Goal: Information Seeking & Learning: Learn about a topic

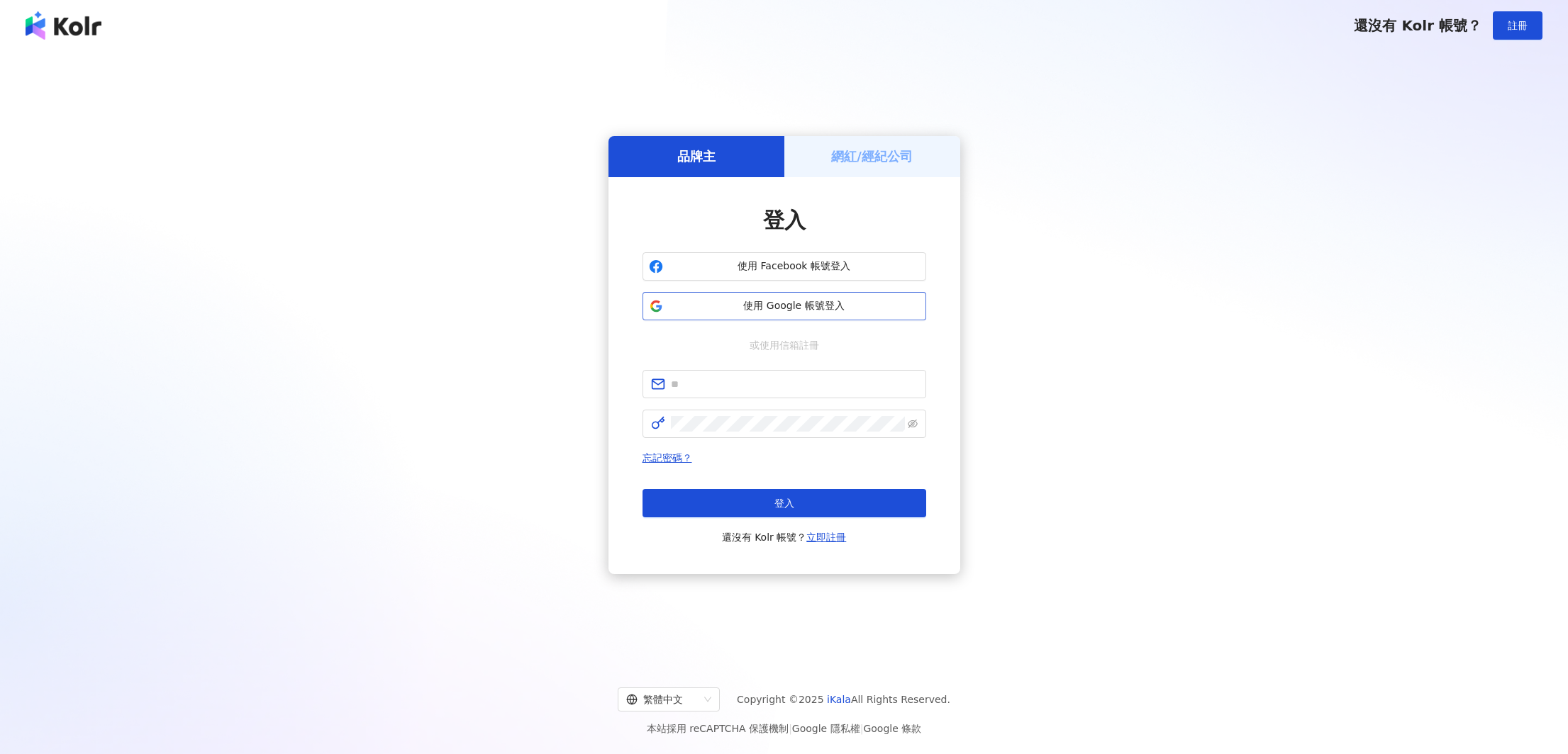
click at [739, 311] on span "使用 Google 帳號登入" at bounding box center [795, 307] width 251 height 14
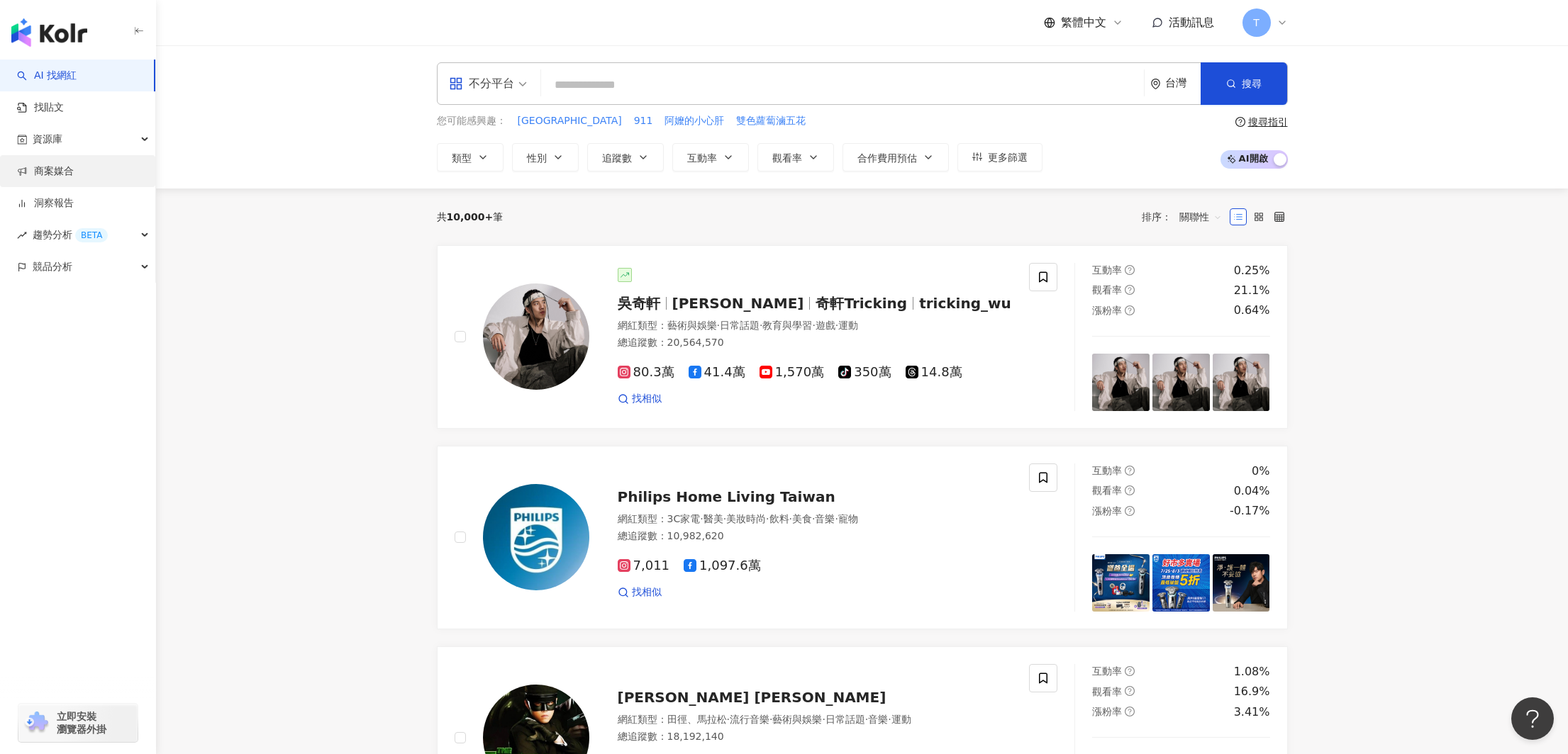
click at [38, 174] on link "商案媒合" at bounding box center [46, 172] width 57 height 14
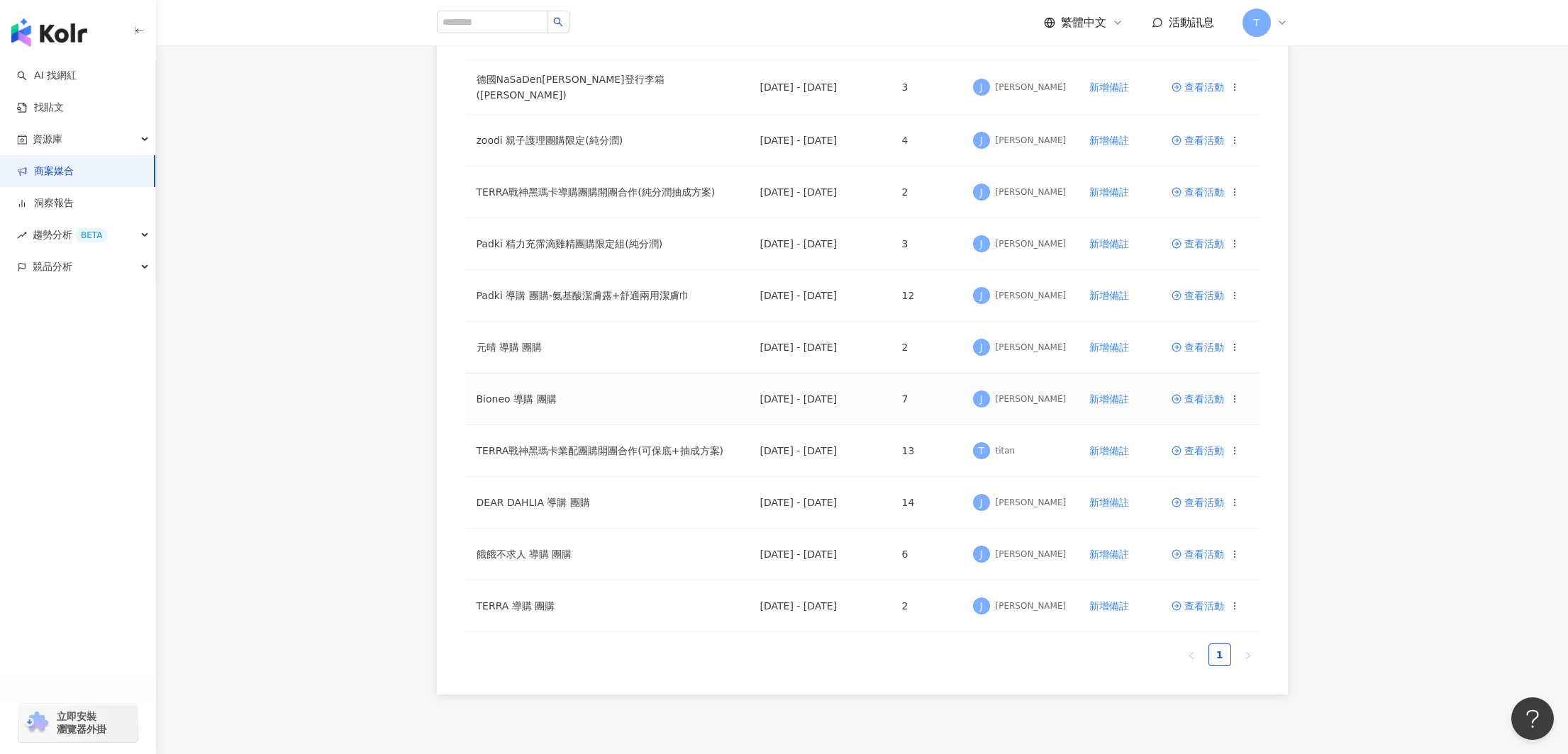
scroll to position [203, 0]
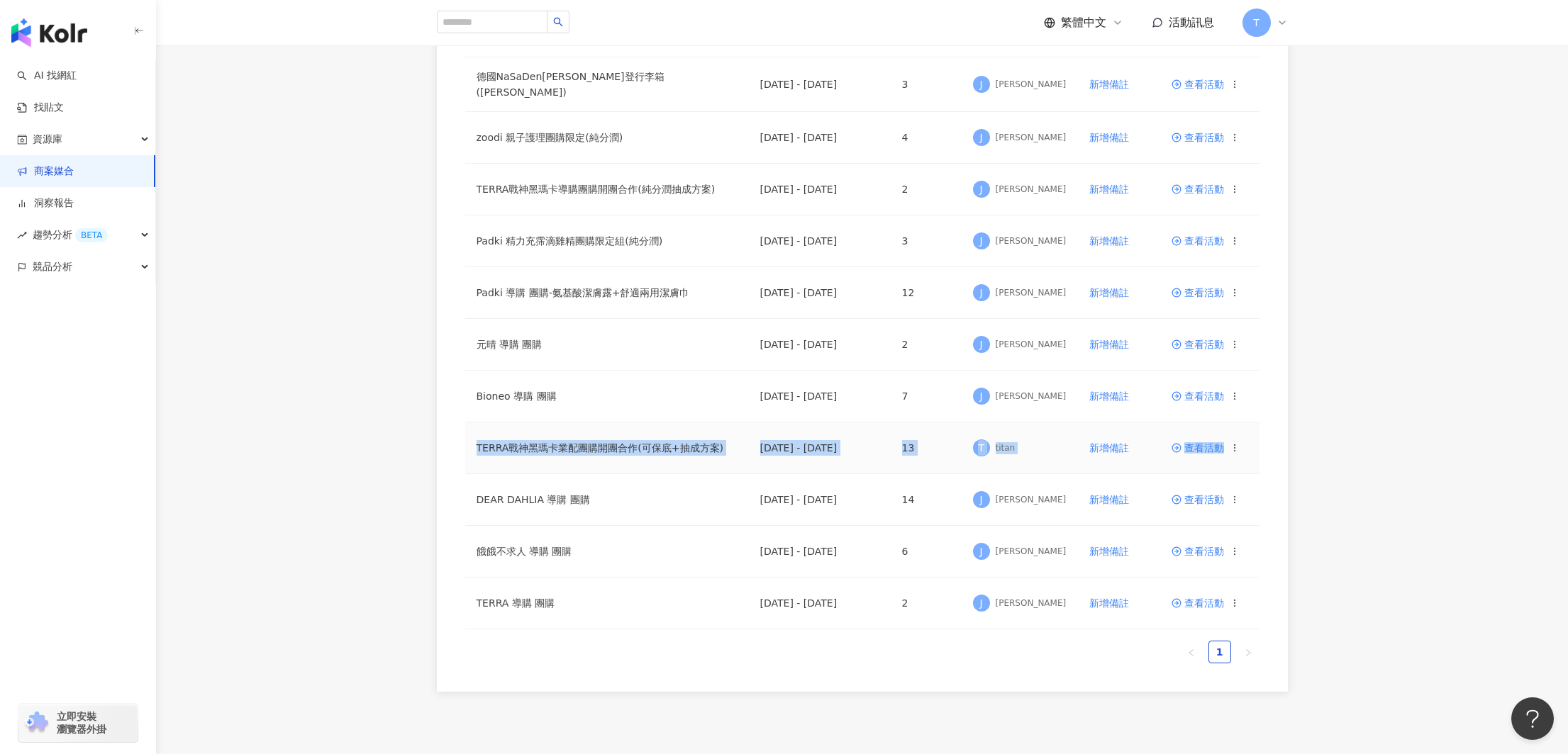
drag, startPoint x: 618, startPoint y: 432, endPoint x: 1244, endPoint y: 466, distance: 626.9
click at [1244, 466] on tr "TERRA戰神黑瑪卡業配團購開團合作(可保底+抽成方案) [DATE] - [DATE] 13 T titan 新增備註 查看活動" at bounding box center [862, 448] width 795 height 51
click at [1282, 471] on div "活動名稱 上線期間 合作人數 負責人 備註 操作 德國NaSaDen納莎登行李箱(純分潤) [DATE] - [DATE] 3 J [PERSON_NAME]…" at bounding box center [863, 341] width 851 height 702
click at [1217, 447] on span "查看活動" at bounding box center [1198, 448] width 52 height 10
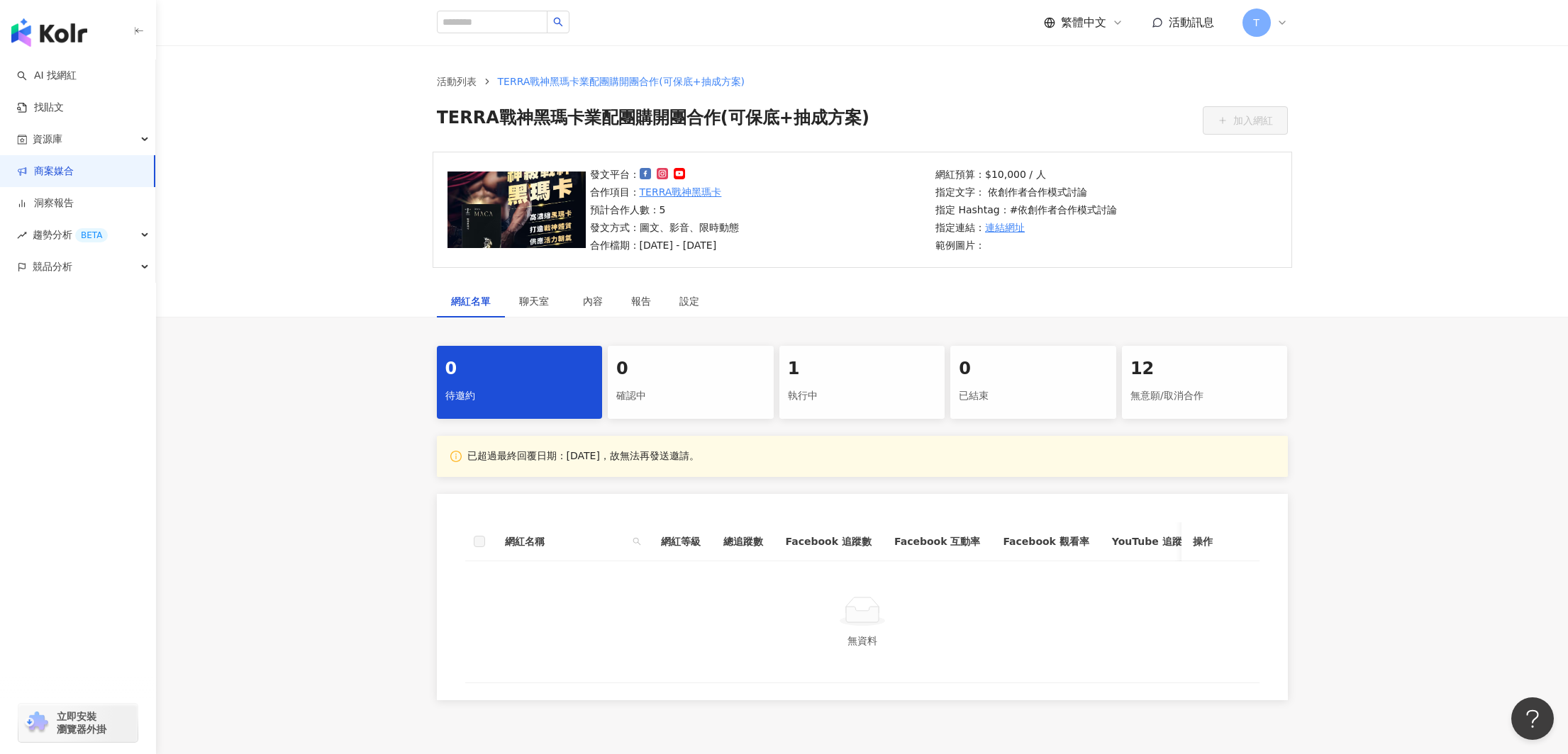
click at [1185, 376] on div "12" at bounding box center [1205, 369] width 149 height 24
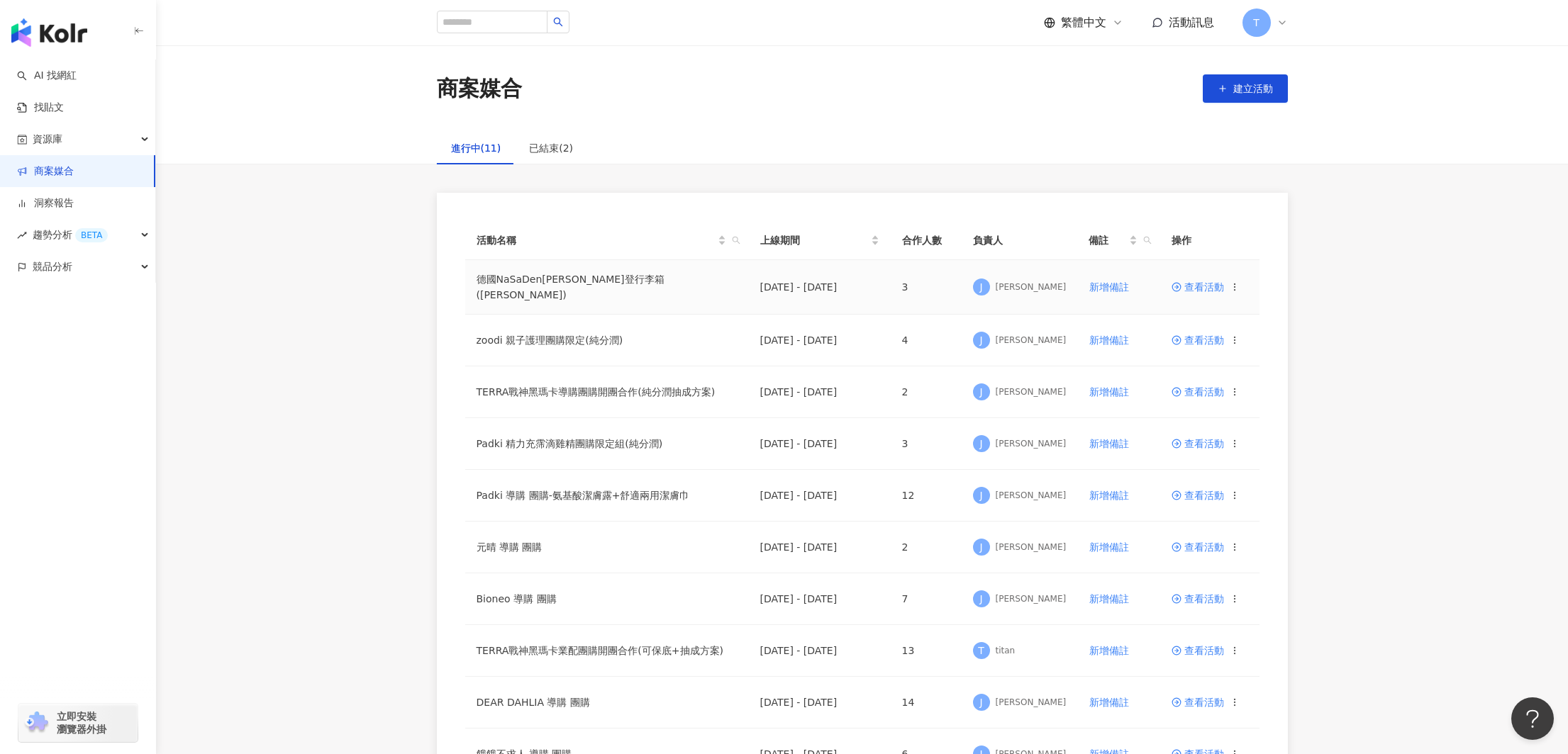
click at [1209, 285] on span "查看活動" at bounding box center [1198, 287] width 52 height 10
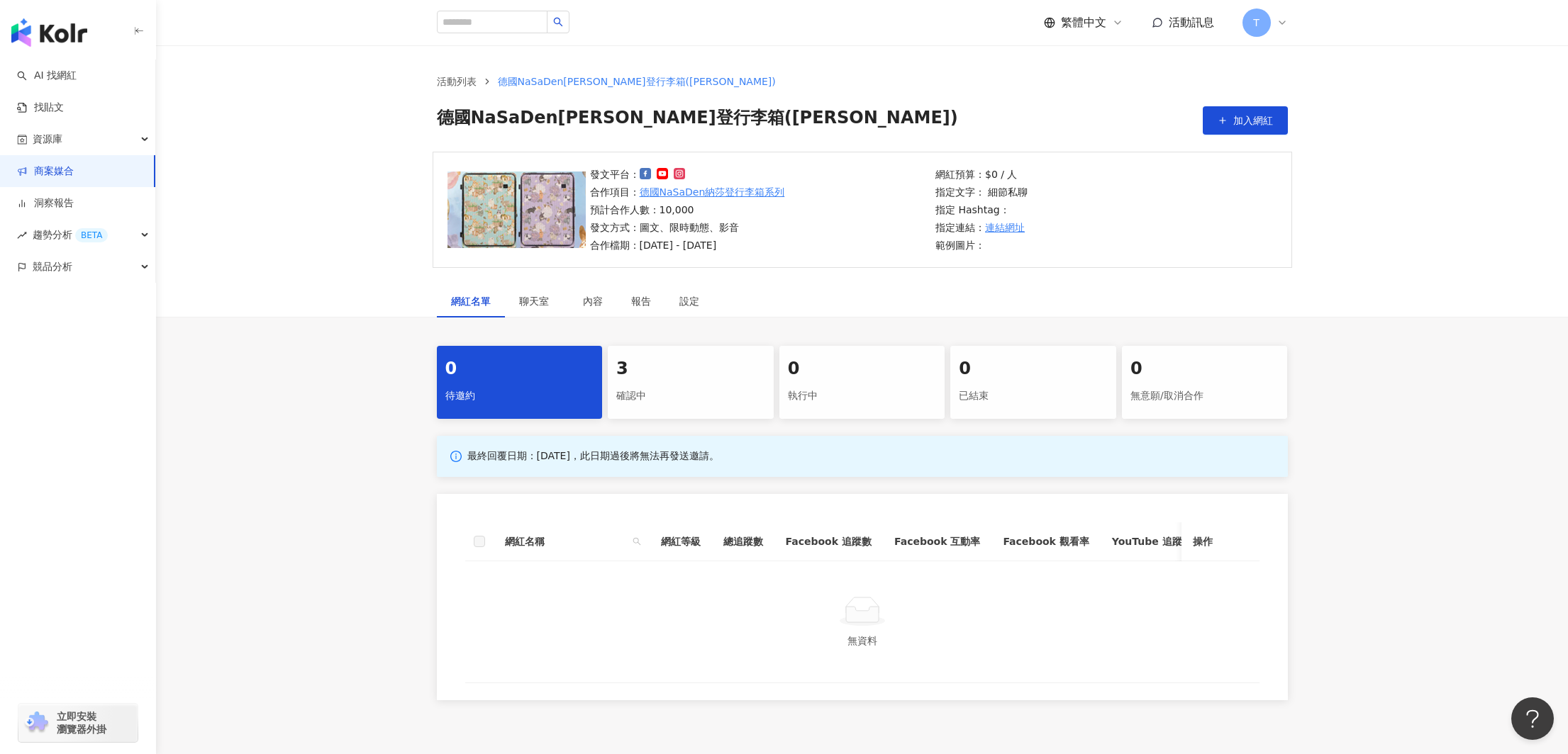
click at [746, 386] on div "確認中" at bounding box center [691, 396] width 149 height 24
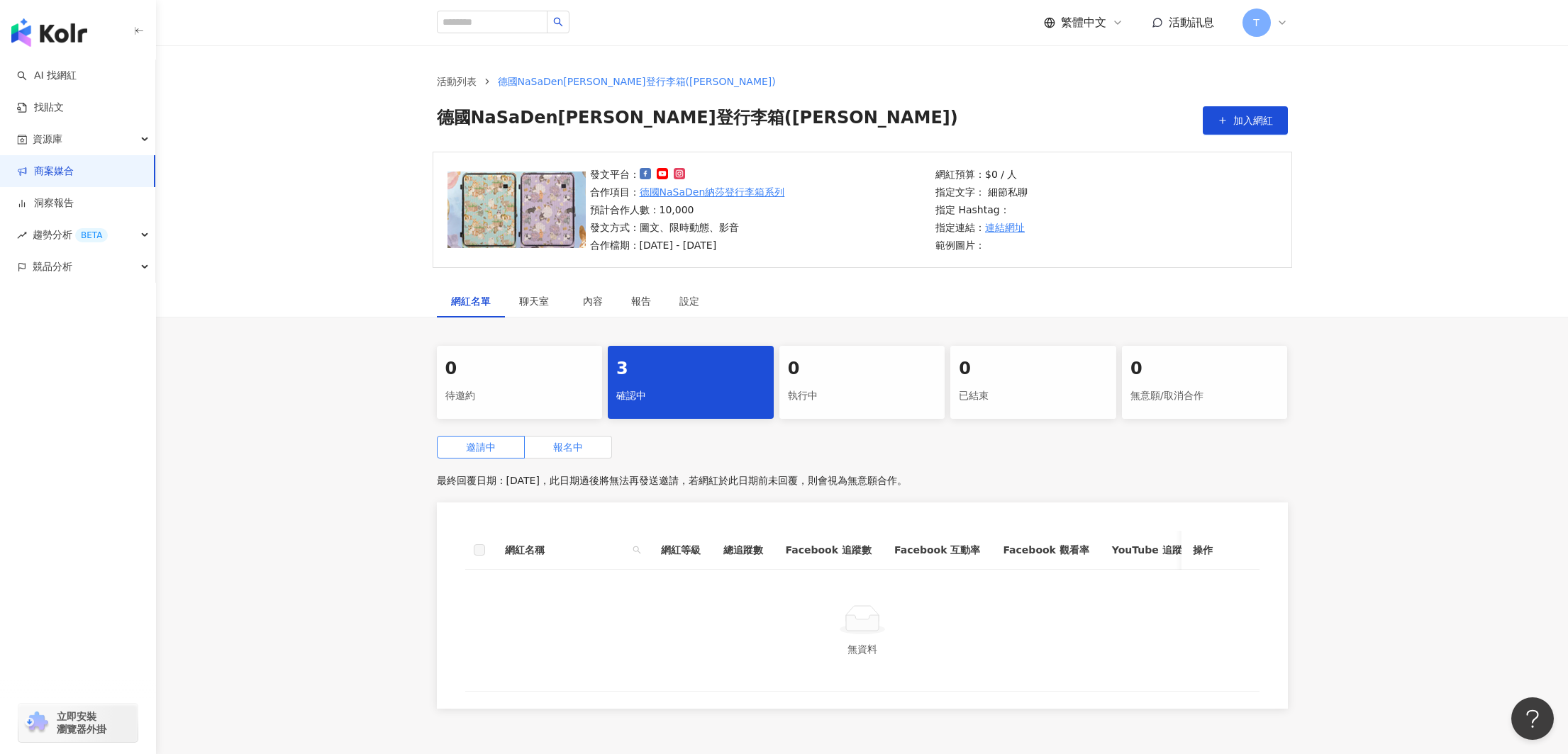
click at [558, 458] on label "報名中" at bounding box center [569, 447] width 87 height 23
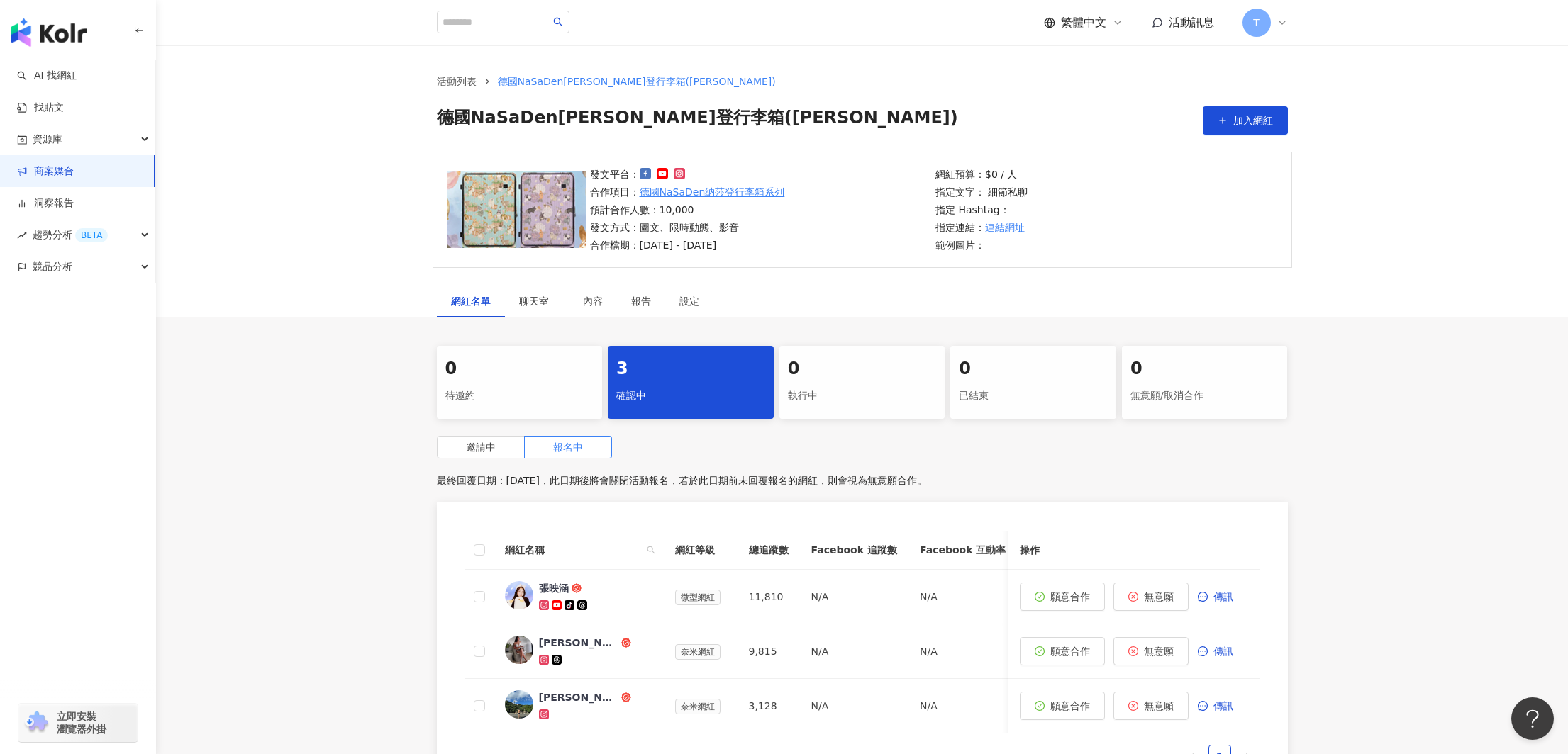
click at [58, 173] on link "商案媒合" at bounding box center [46, 172] width 57 height 14
